Goal: Information Seeking & Learning: Learn about a topic

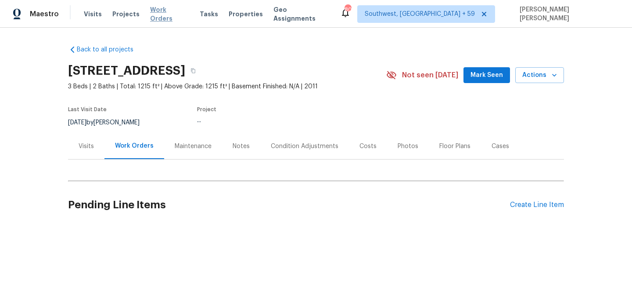
click at [159, 15] on span "Work Orders" at bounding box center [169, 14] width 39 height 18
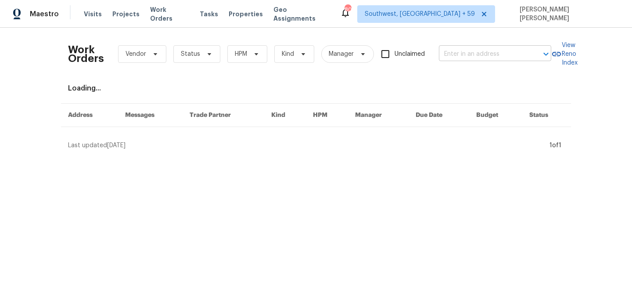
click at [477, 60] on input "text" at bounding box center [483, 54] width 88 height 14
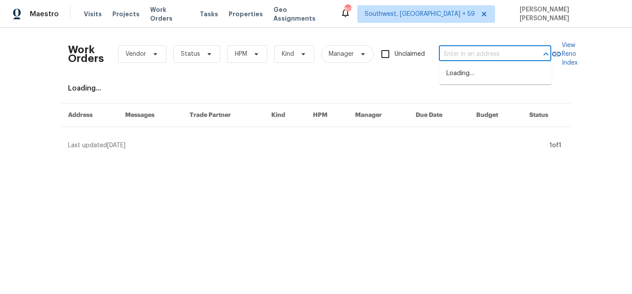
paste input "[STREET_ADDRESS]"
type input "[STREET_ADDRESS]"
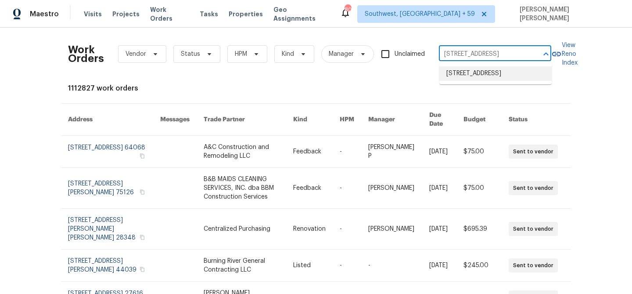
click at [479, 75] on li "2889 Sharpie Dr, Clarksville, TN 37040" at bounding box center [495, 73] width 112 height 14
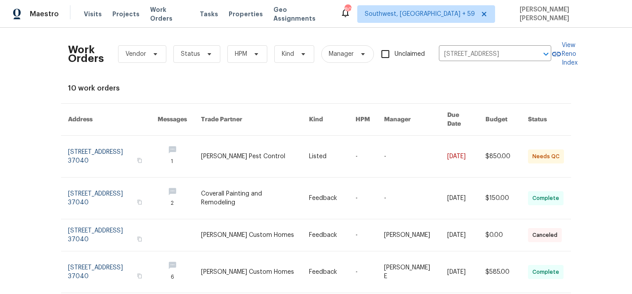
click at [476, 144] on link at bounding box center [466, 156] width 38 height 41
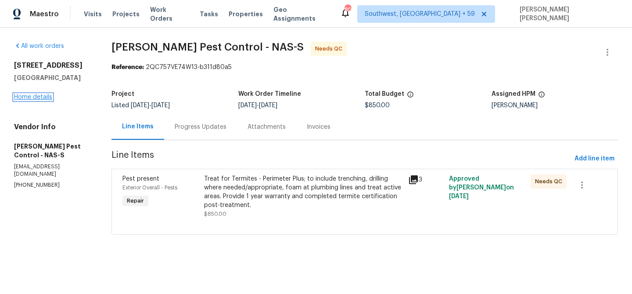
click at [40, 97] on link "Home details" at bounding box center [33, 97] width 38 height 6
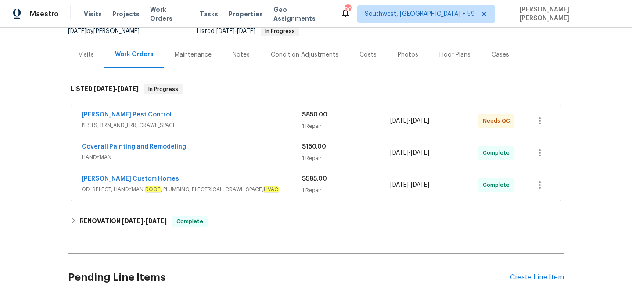
scroll to position [105, 0]
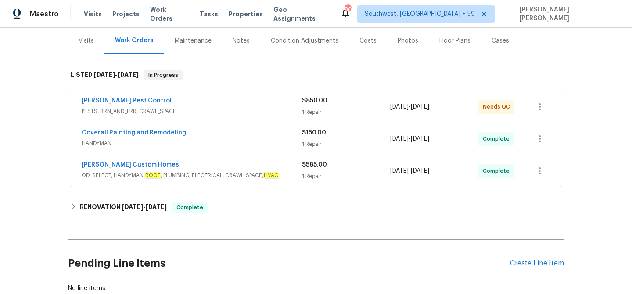
click at [266, 172] on span "OD_SELECT, HANDYMAN, ROOF , PLUMBING, ELECTRICAL, CRAWL_SPACE, HVAC" at bounding box center [192, 175] width 220 height 9
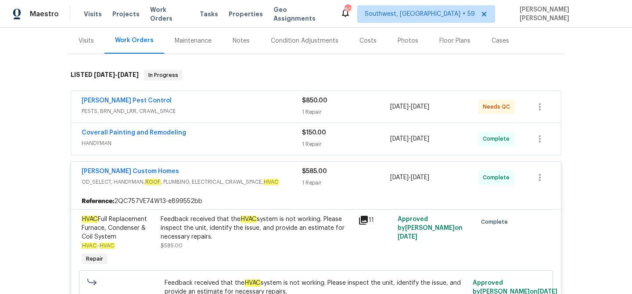
click at [282, 134] on div "Coverall Painting and Remodeling" at bounding box center [192, 133] width 220 height 11
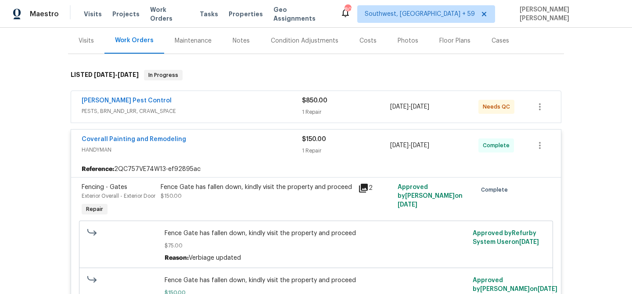
click at [286, 101] on div "Robards Pest Control" at bounding box center [192, 101] width 220 height 11
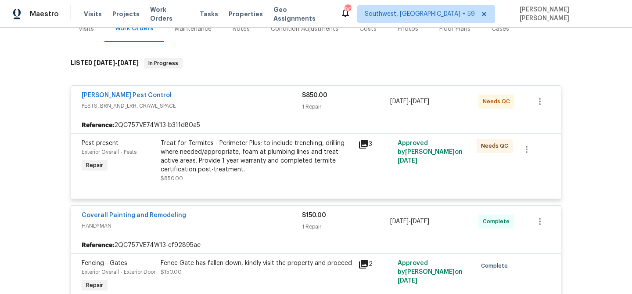
scroll to position [118, 0]
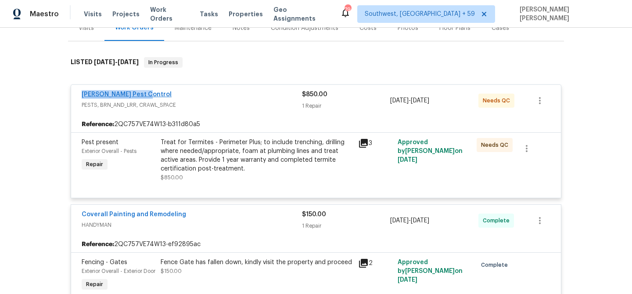
drag, startPoint x: 150, startPoint y: 95, endPoint x: 83, endPoint y: 95, distance: 66.7
click at [83, 95] on div "Robards Pest Control" at bounding box center [192, 95] width 220 height 11
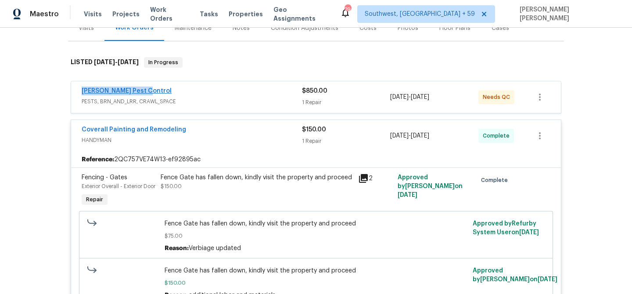
copy link "Robards Pest Control"
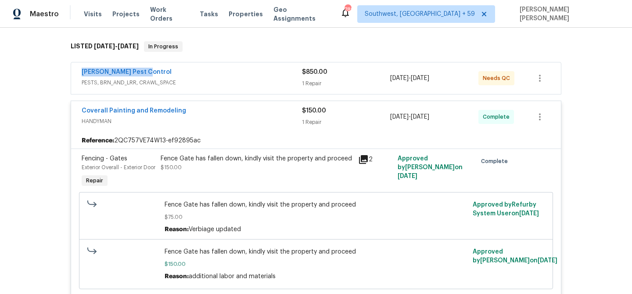
scroll to position [135, 0]
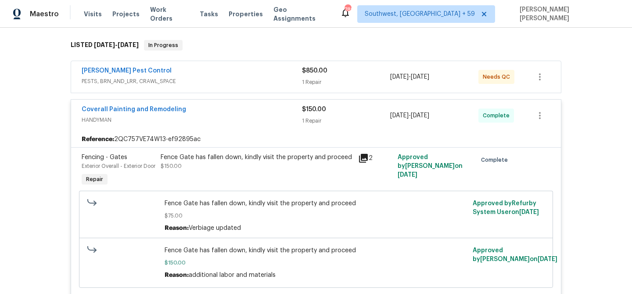
click at [285, 128] on div "Coverall Painting and Remodeling HANDYMAN $150.00 1 Repair 8/4/2025 - 8/6/2025 …" at bounding box center [316, 116] width 490 height 32
click at [292, 112] on div "Coverall Painting and Remodeling" at bounding box center [192, 110] width 220 height 11
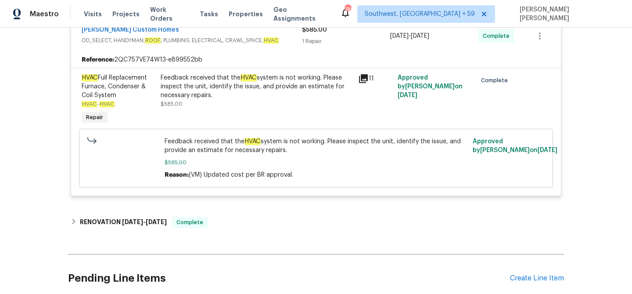
scroll to position [241, 0]
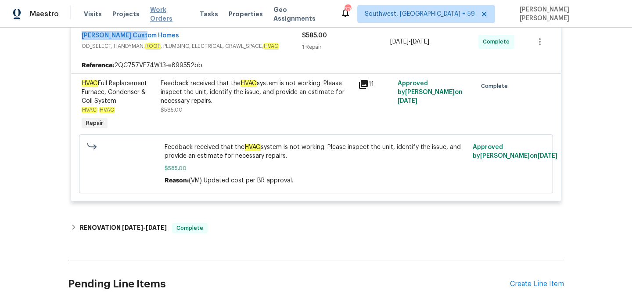
click at [162, 11] on span "Work Orders" at bounding box center [169, 14] width 39 height 18
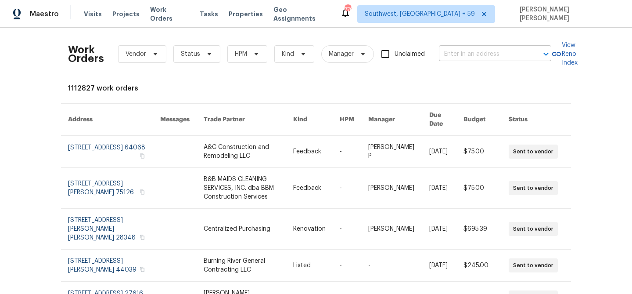
click at [467, 48] on input "text" at bounding box center [483, 54] width 88 height 14
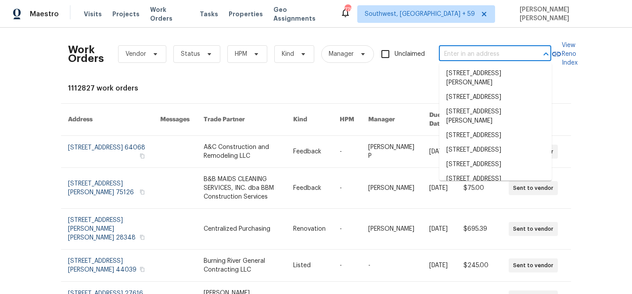
paste input "10116 W Clair Dr, Sun City, AZ 85351"
type input "10116 W Clair Dr, Sun City, AZ 85351"
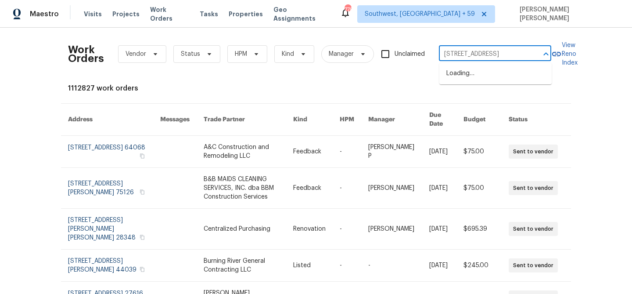
scroll to position [0, 20]
click at [468, 78] on li "10116 W Clair Dr, Sun City, AZ 85351" at bounding box center [495, 73] width 112 height 14
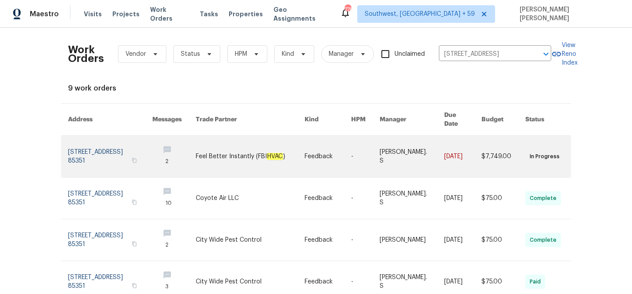
click at [379, 148] on td "Glory Joyce. S" at bounding box center [405, 157] width 65 height 42
click at [346, 152] on link at bounding box center [328, 156] width 47 height 41
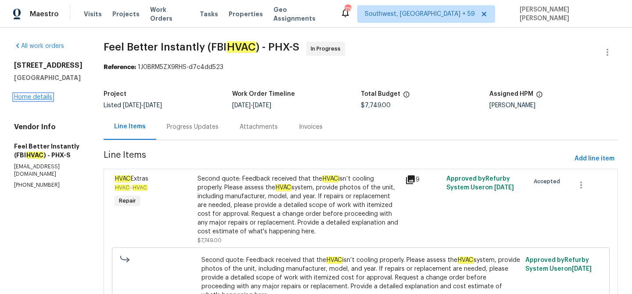
click at [40, 99] on link "Home details" at bounding box center [33, 97] width 38 height 6
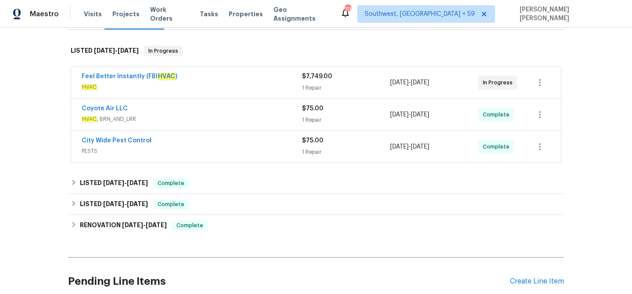
scroll to position [130, 0]
click at [226, 143] on div "City Wide Pest Control" at bounding box center [192, 141] width 220 height 11
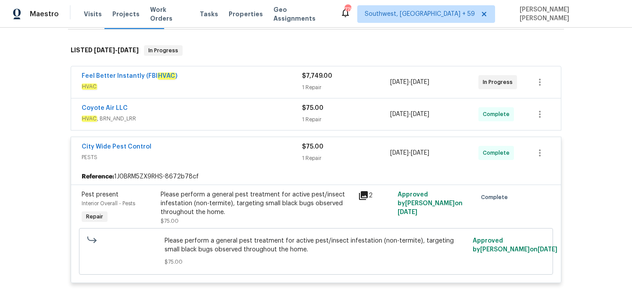
click at [243, 113] on div "Coyote Air LLC" at bounding box center [192, 109] width 220 height 11
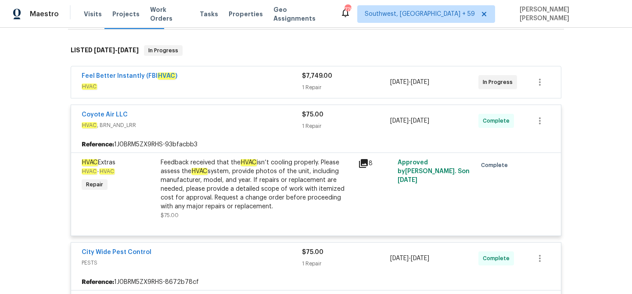
click at [257, 72] on div "Feel Better Instantly (FBI HVAC )" at bounding box center [192, 77] width 220 height 11
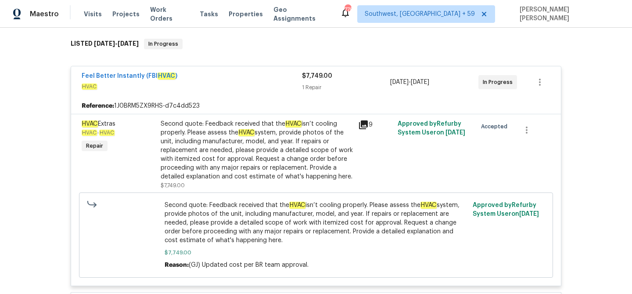
click at [258, 82] on span "HVAC" at bounding box center [192, 86] width 220 height 9
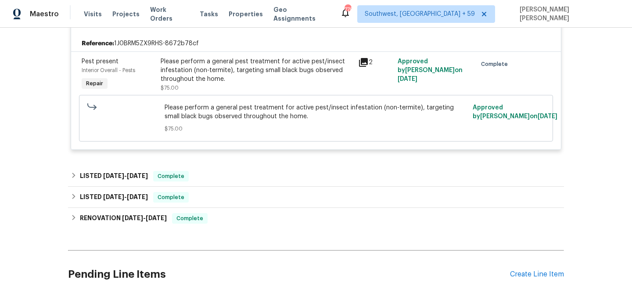
scroll to position [389, 0]
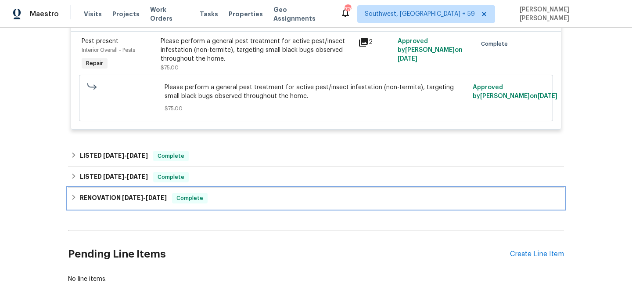
click at [173, 194] on div "RENOVATION 3/31/25 - 4/11/25 Complete" at bounding box center [316, 198] width 491 height 11
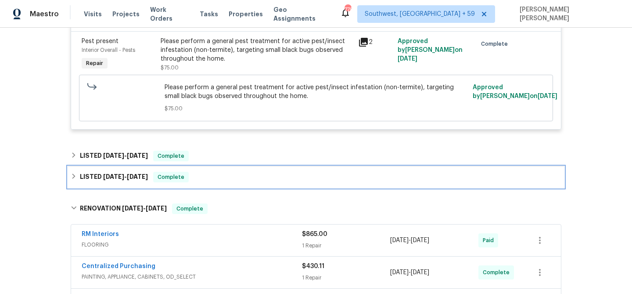
click at [182, 176] on span "Complete" at bounding box center [171, 177] width 34 height 9
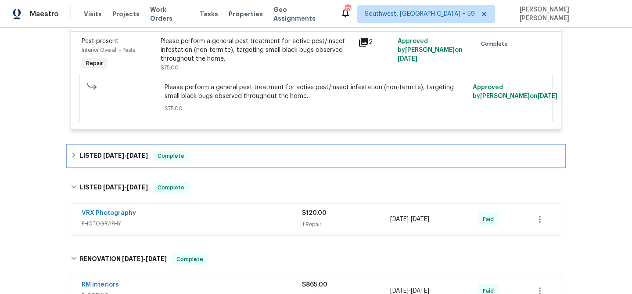
click at [198, 149] on div "LISTED 6/25/25 - 6/26/25 Complete" at bounding box center [316, 155] width 496 height 21
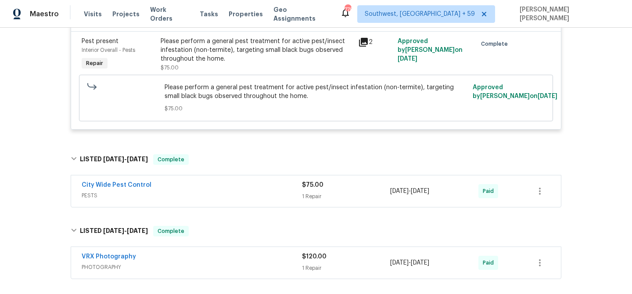
click at [204, 186] on div "City Wide Pest Control" at bounding box center [192, 185] width 220 height 11
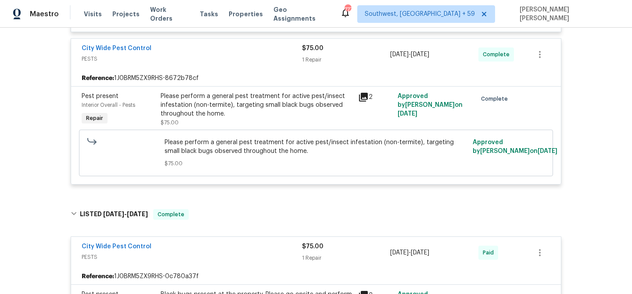
scroll to position [312, 0]
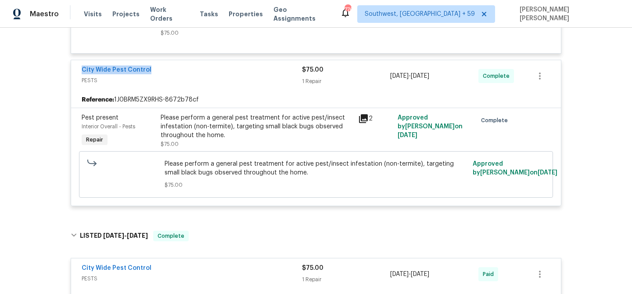
drag, startPoint x: 155, startPoint y: 70, endPoint x: 78, endPoint y: 70, distance: 76.4
click at [78, 70] on div "City Wide Pest Control PESTS $75.00 1 Repair 8/8/2025 - 8/8/2025 Complete" at bounding box center [316, 76] width 490 height 32
copy link "City Wide Pest Control"
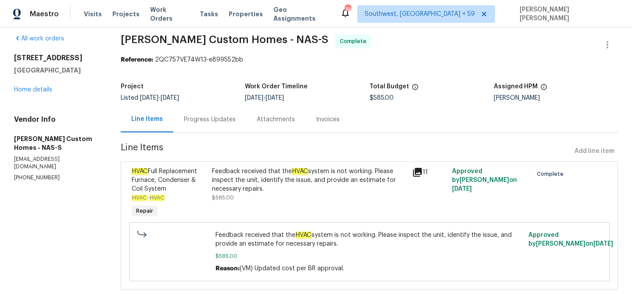
scroll to position [8, 0]
